Goal: Transaction & Acquisition: Purchase product/service

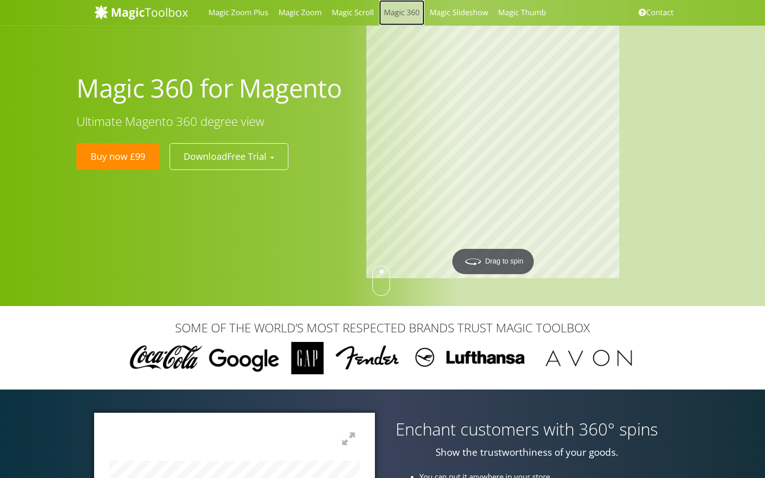
click at [393, 18] on link "Magic 360" at bounding box center [402, 12] width 46 height 25
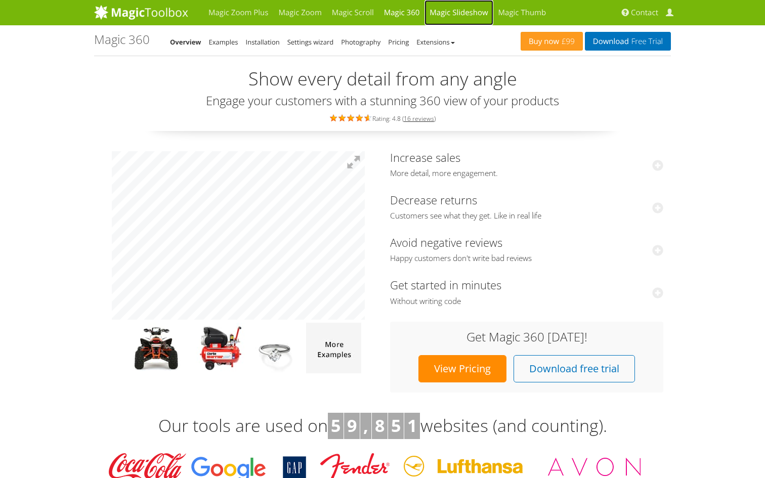
click at [457, 15] on link "Magic Slideshow" at bounding box center [459, 12] width 68 height 25
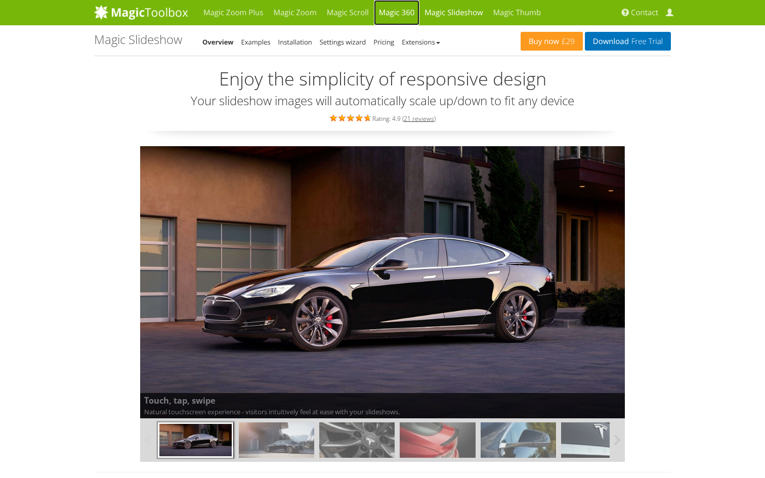
click at [403, 15] on link "Magic 360" at bounding box center [397, 12] width 46 height 25
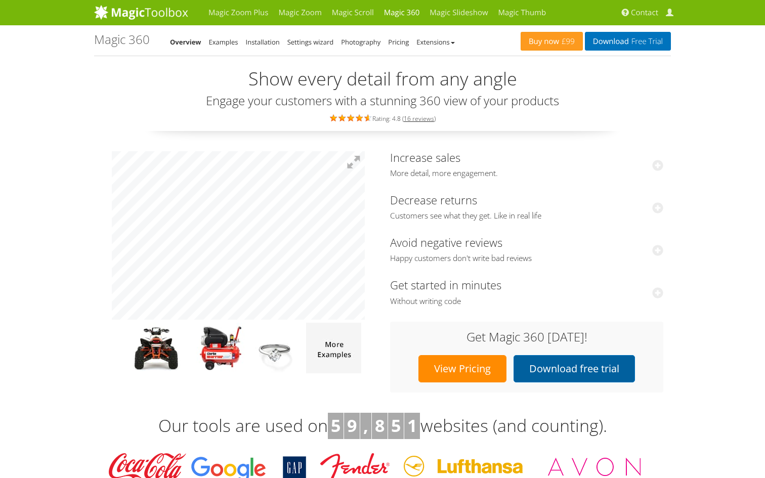
click at [563, 374] on link "Download free trial" at bounding box center [574, 368] width 121 height 27
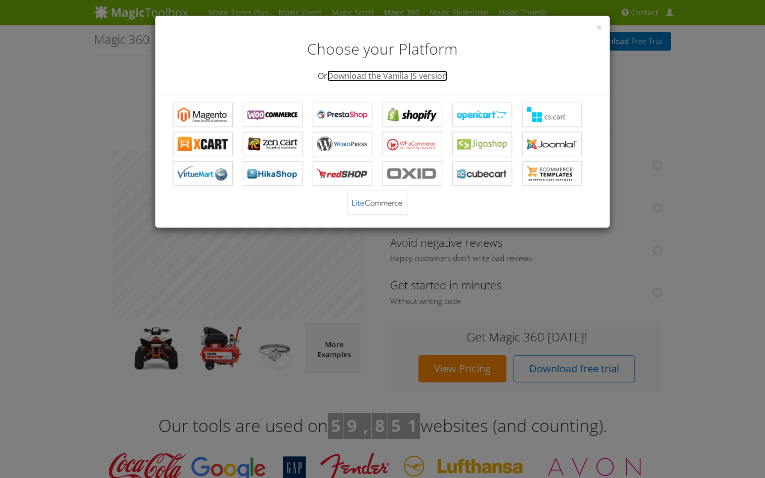
click at [419, 80] on link "Download the Vanilla JS version" at bounding box center [387, 75] width 120 height 11
click at [659, 118] on div "× Choose your Platform Or Download the Vanilla JS version Magic 360 for Magento…" at bounding box center [382, 239] width 765 height 478
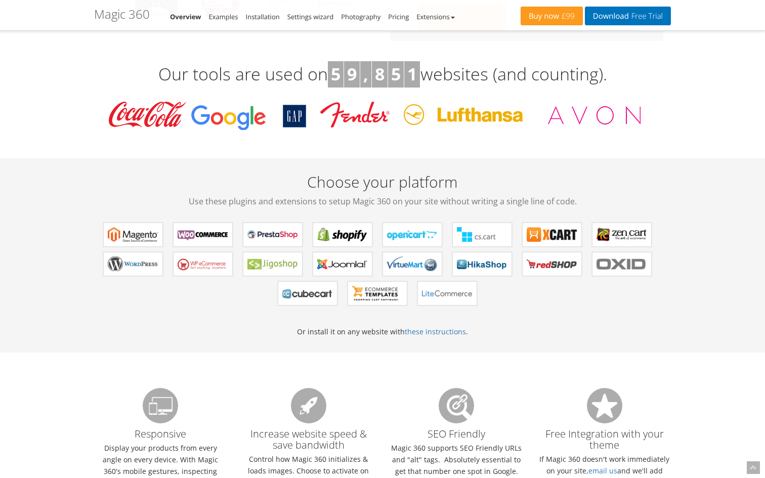
scroll to position [371, 0]
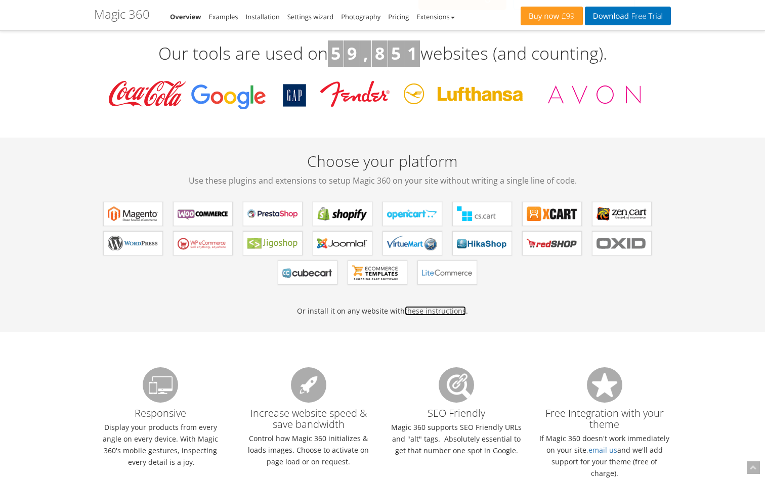
click at [427, 313] on link "these instructions" at bounding box center [435, 311] width 61 height 10
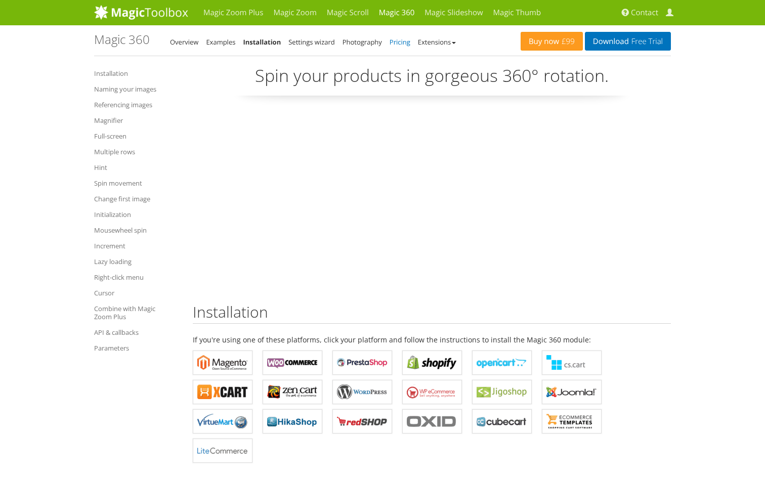
click at [398, 45] on link "Pricing" at bounding box center [400, 41] width 21 height 9
click at [638, 195] on center at bounding box center [432, 197] width 478 height 173
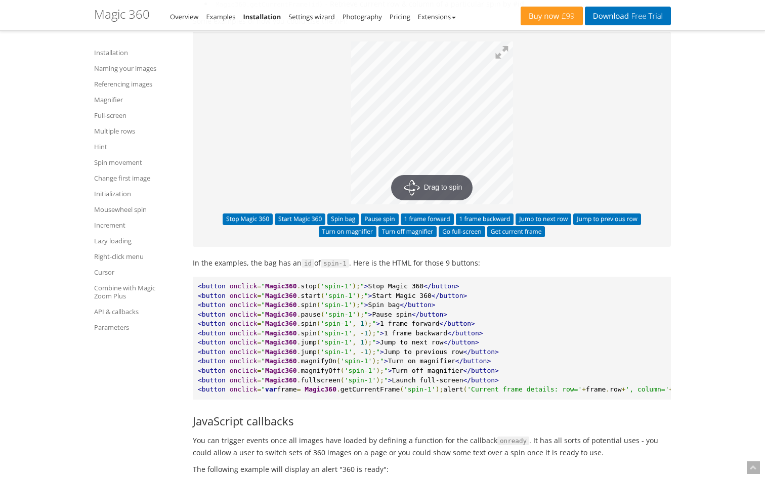
scroll to position [9386, 0]
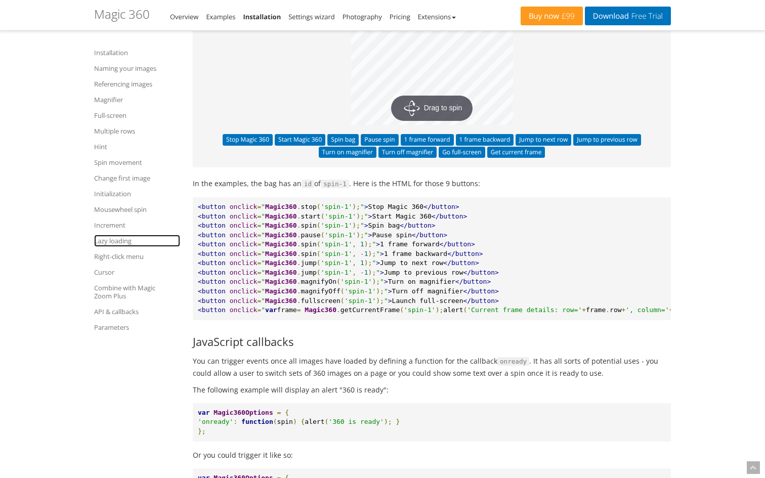
click at [114, 238] on link "Lazy loading" at bounding box center [137, 241] width 86 height 12
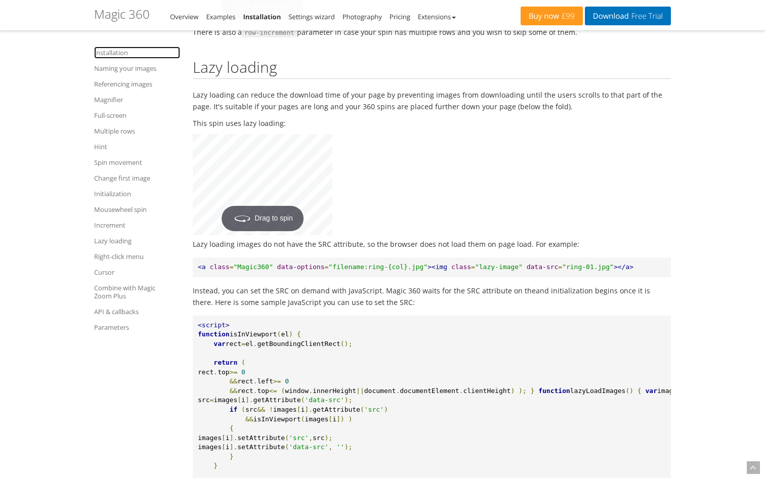
click at [111, 54] on link "Installation" at bounding box center [137, 53] width 86 height 12
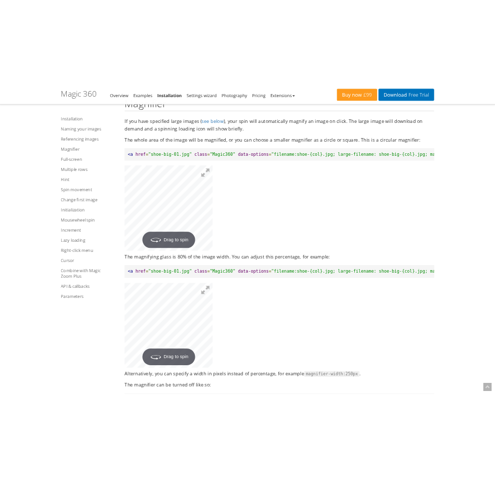
scroll to position [1936, 0]
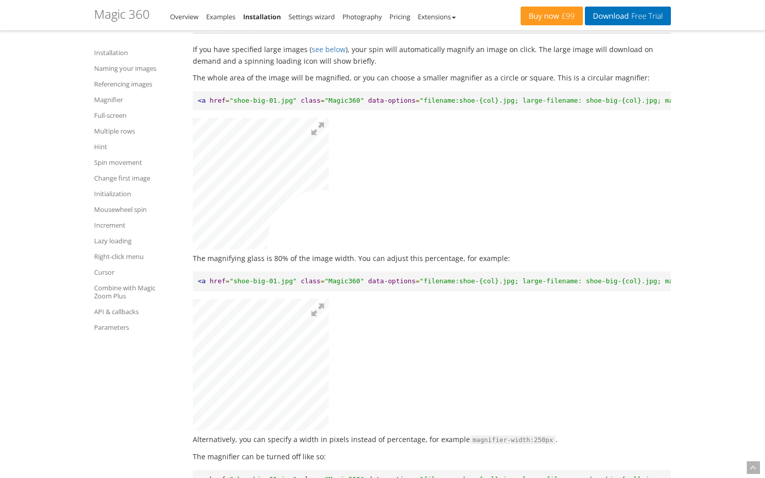
click at [317, 299] on button at bounding box center [318, 310] width 22 height 22
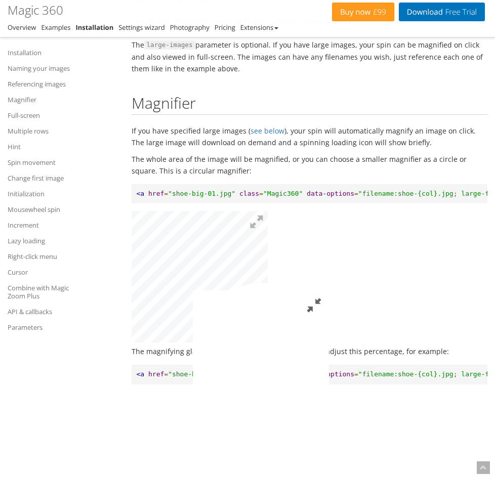
click at [329, 290] on button at bounding box center [314, 305] width 30 height 30
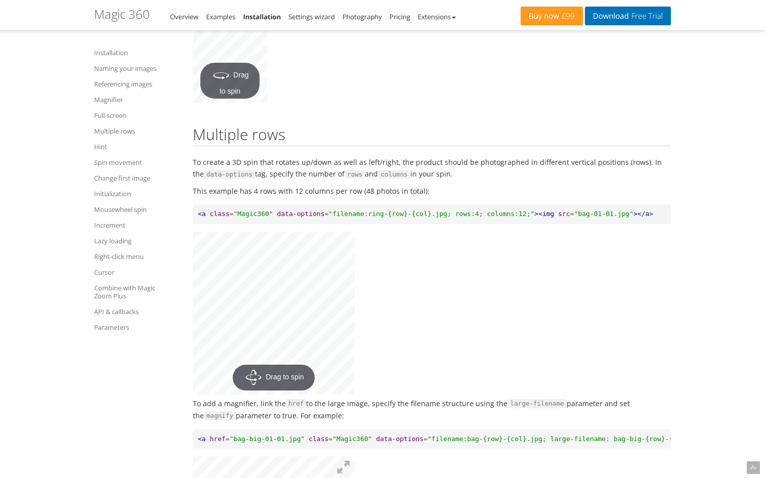
scroll to position [3131, 0]
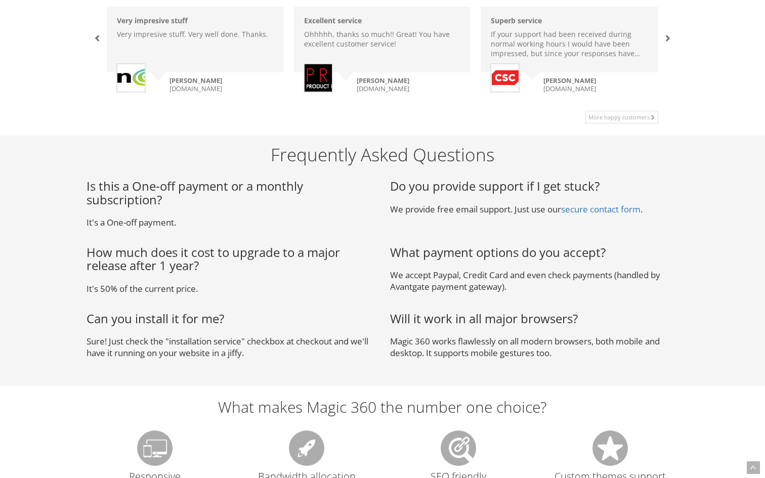
scroll to position [767, 0]
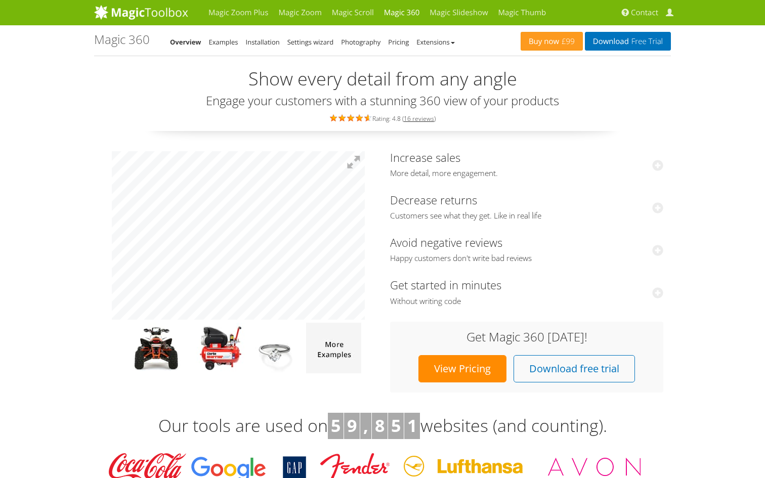
click at [404, 45] on link "Pricing" at bounding box center [398, 41] width 21 height 9
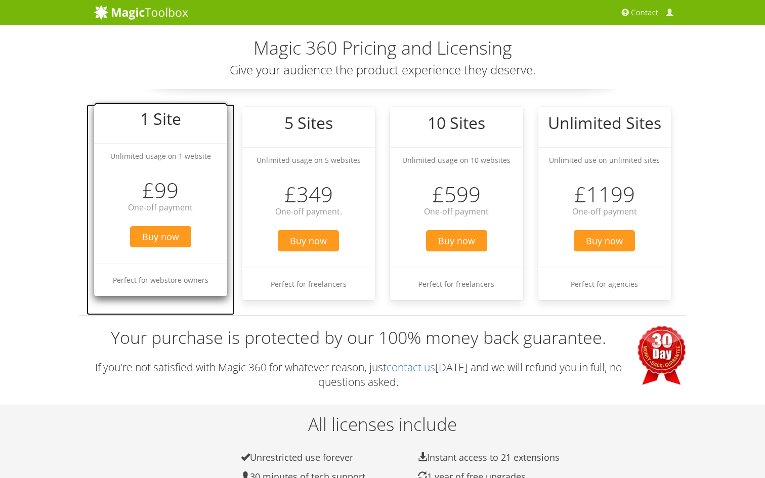
click at [210, 251] on li "Buy now" at bounding box center [160, 237] width 133 height 43
click at [166, 238] on span "Buy now" at bounding box center [160, 236] width 61 height 21
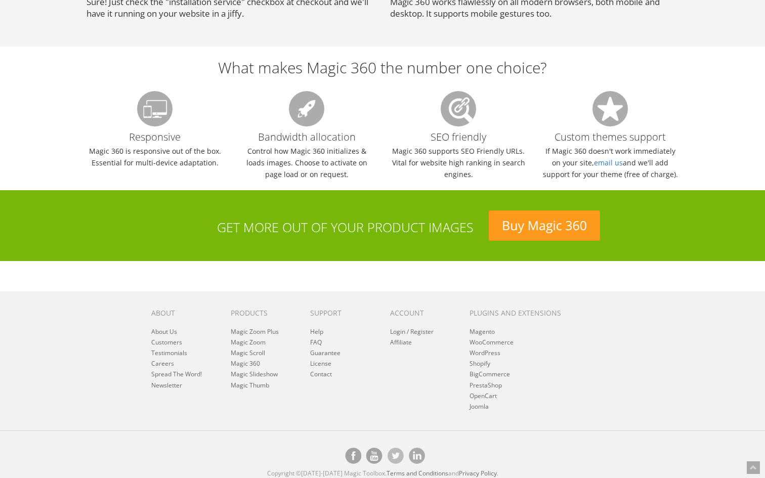
scroll to position [984, 0]
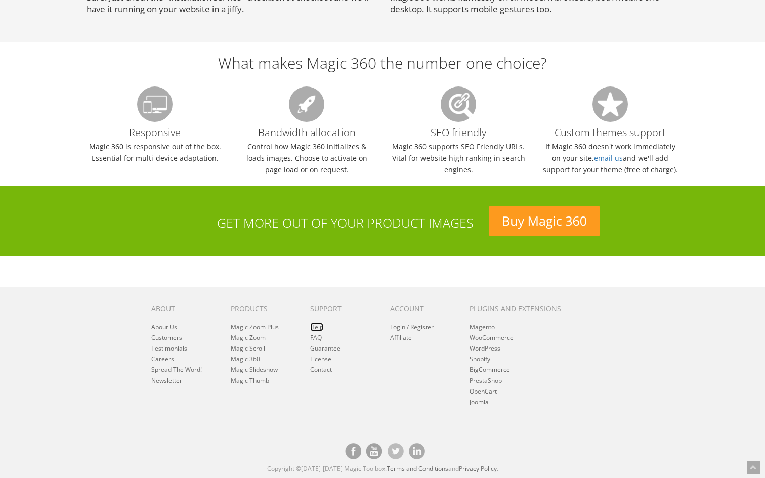
click at [312, 327] on link "Help" at bounding box center [316, 327] width 13 height 9
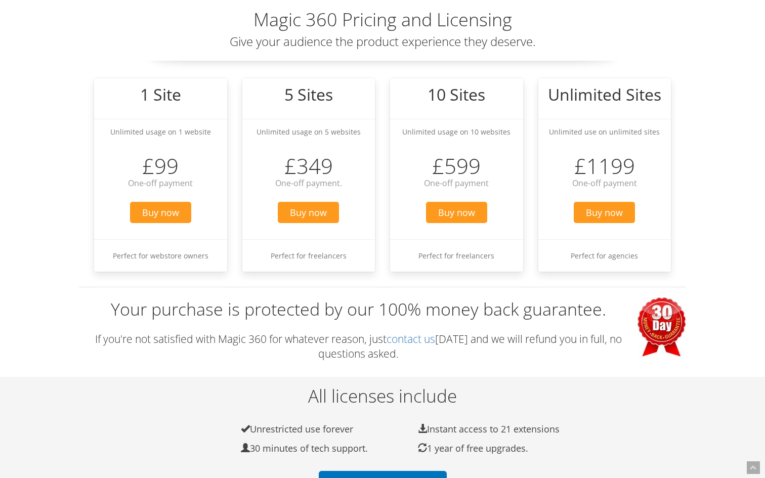
scroll to position [0, 0]
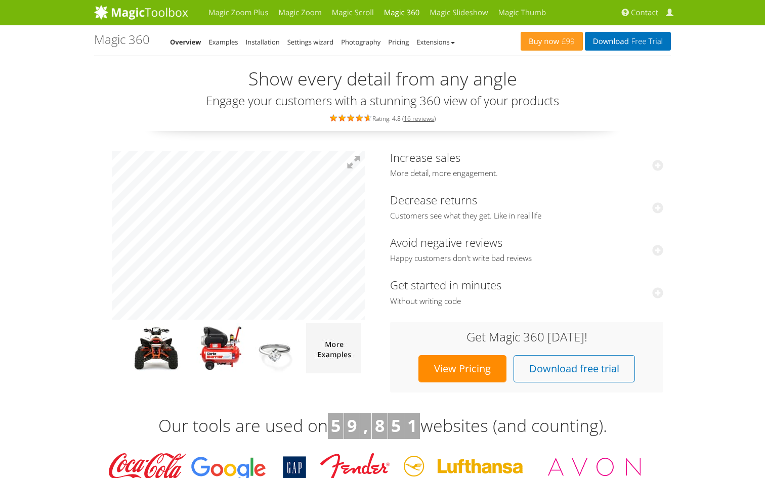
click at [455, 377] on link "View Pricing" at bounding box center [463, 368] width 88 height 27
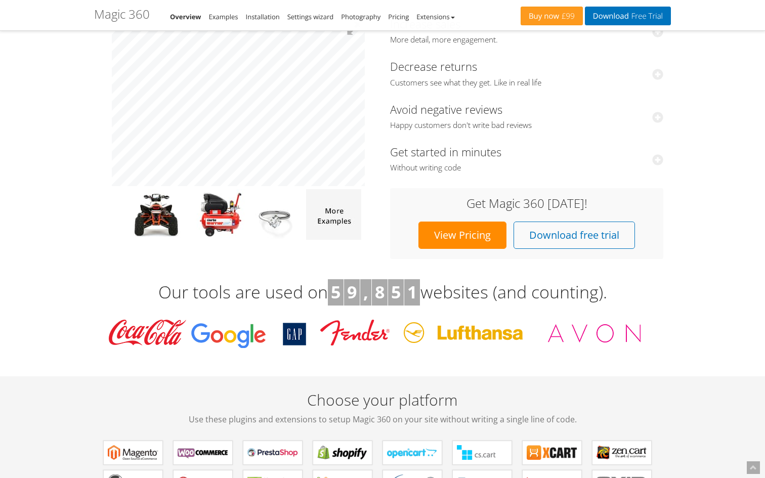
scroll to position [145, 0]
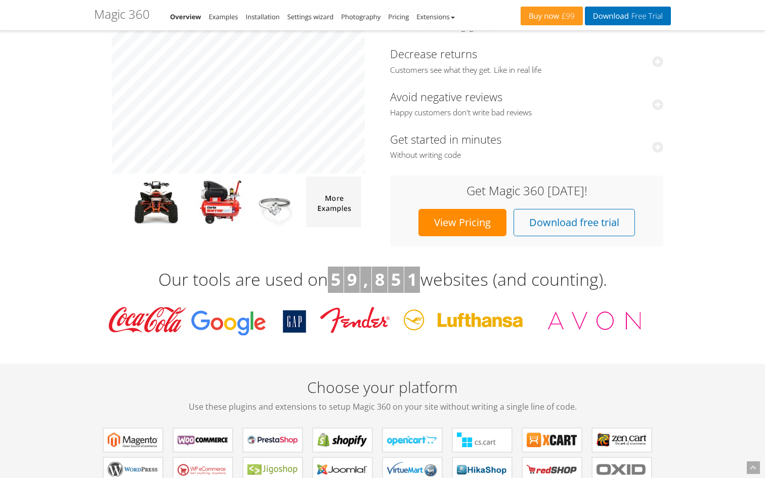
click at [473, 222] on link "View Pricing" at bounding box center [463, 222] width 88 height 27
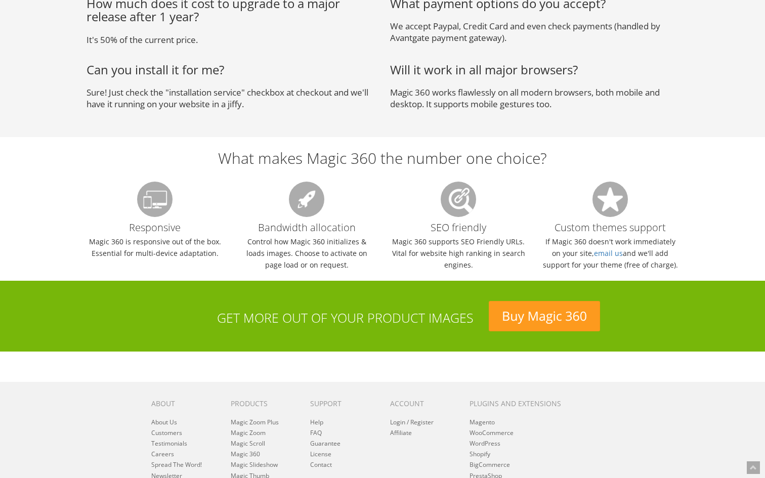
scroll to position [984, 0]
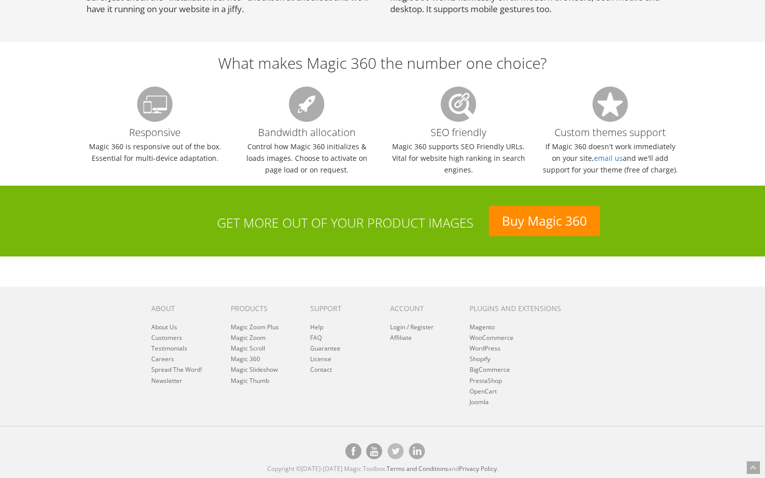
click at [556, 215] on link "Buy Magic 360" at bounding box center [544, 221] width 111 height 30
